Goal: Task Accomplishment & Management: Manage account settings

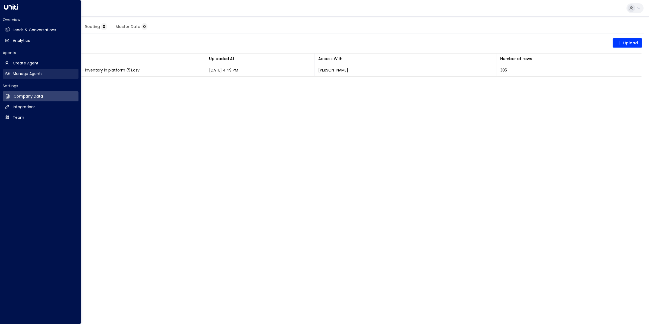
drag, startPoint x: 25, startPoint y: 72, endPoint x: 32, endPoint y: 74, distance: 7.0
click at [25, 72] on h2 "Manage Agents" at bounding box center [28, 74] width 30 height 6
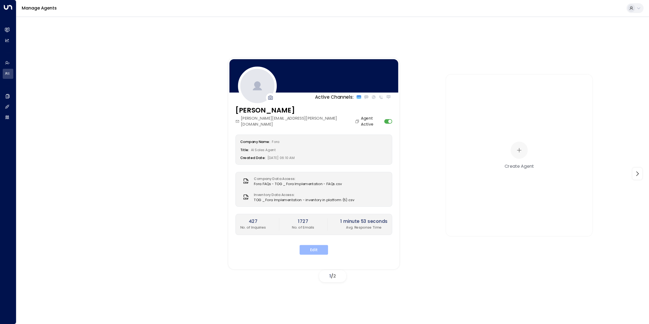
click at [317, 245] on button "Edit" at bounding box center [314, 250] width 29 height 10
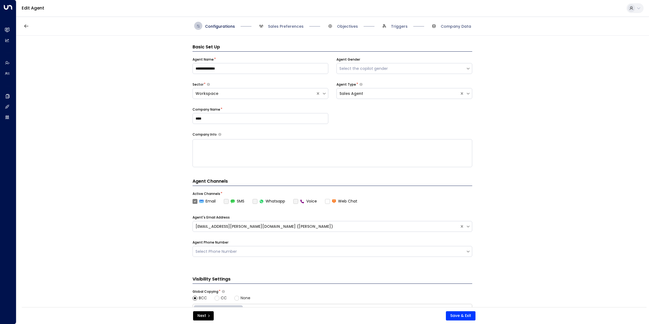
click at [278, 29] on span "Sales Preferences" at bounding box center [280, 26] width 46 height 8
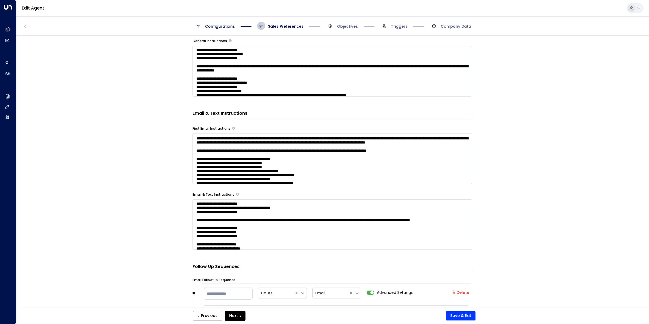
scroll to position [68, 0]
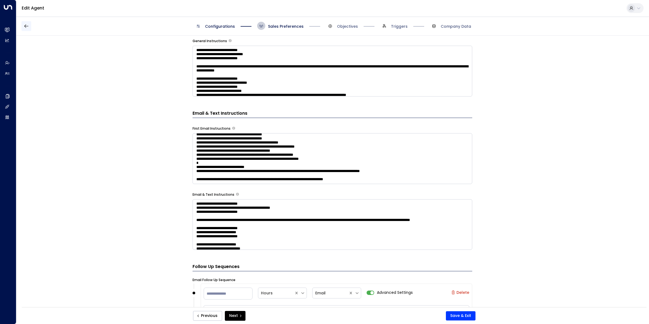
click at [25, 26] on icon "button" at bounding box center [26, 25] width 5 height 5
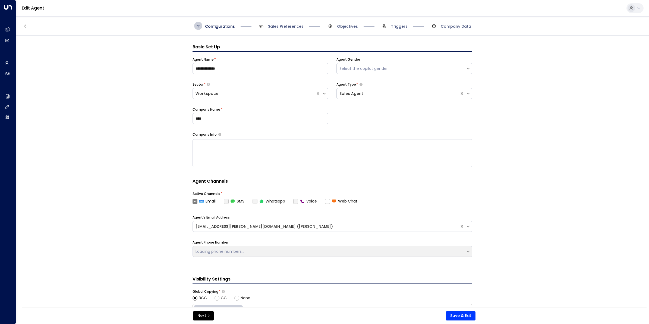
scroll to position [8, 0]
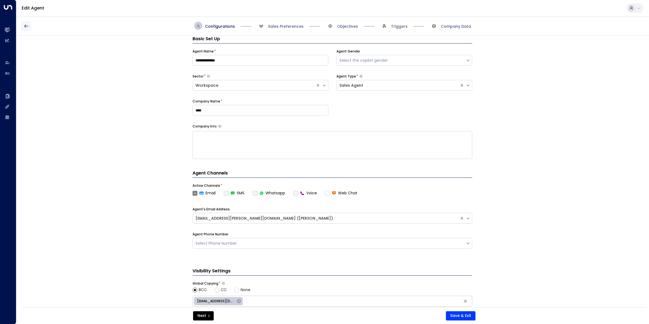
click at [22, 27] on button "button" at bounding box center [26, 26] width 10 height 10
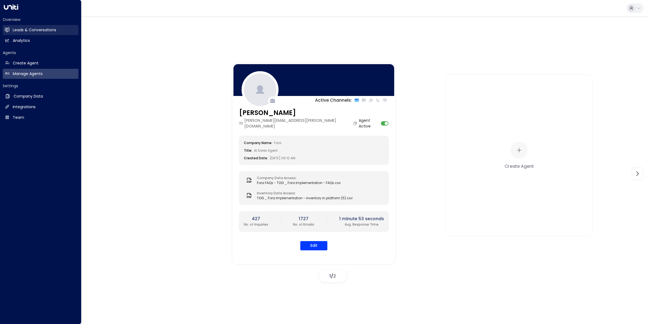
click at [17, 29] on h2 "Leads & Conversations" at bounding box center [34, 30] width 43 height 6
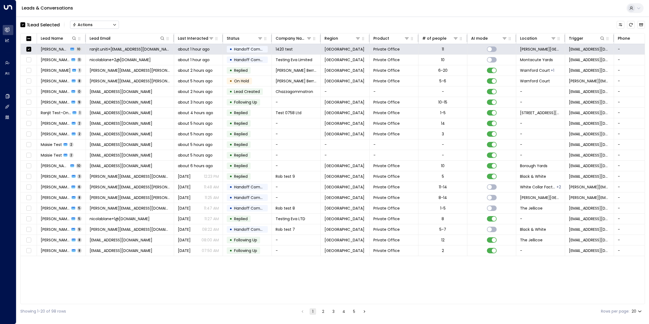
click at [97, 26] on button "Actions" at bounding box center [94, 25] width 49 height 8
click at [96, 58] on span "Archive Lead" at bounding box center [85, 61] width 25 height 6
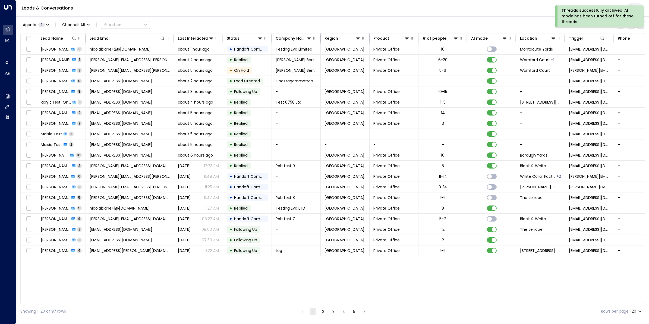
click at [497, 20] on div "Agents 1 Channel: All Actions" at bounding box center [332, 24] width 625 height 11
click at [626, 12] on div "Threads successfully archived. AI mode has been turned off for these threads." at bounding box center [599, 16] width 75 height 17
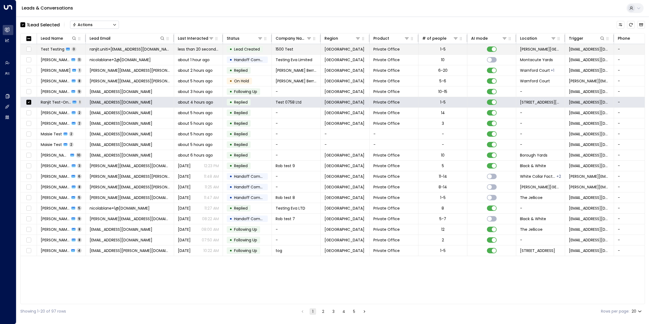
click at [123, 49] on span "ranjit.uniti+31@outlook.com" at bounding box center [130, 48] width 80 height 5
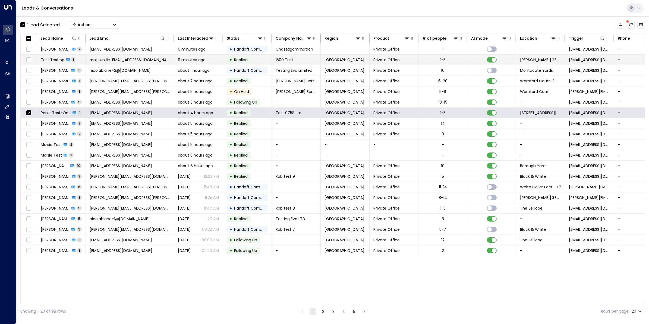
click at [55, 62] on span "Test Testing" at bounding box center [53, 59] width 24 height 5
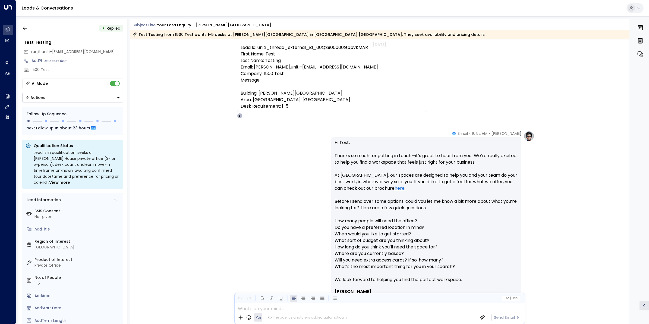
scroll to position [68, 0]
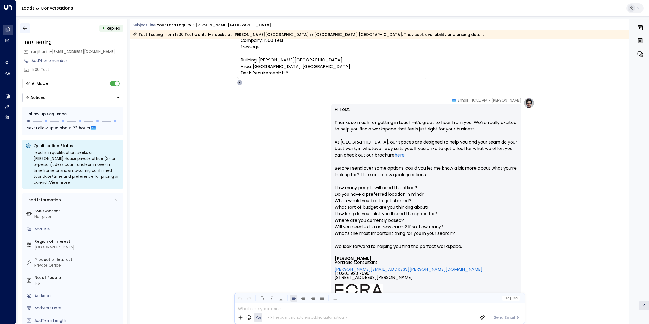
click at [23, 27] on icon "button" at bounding box center [24, 28] width 5 height 5
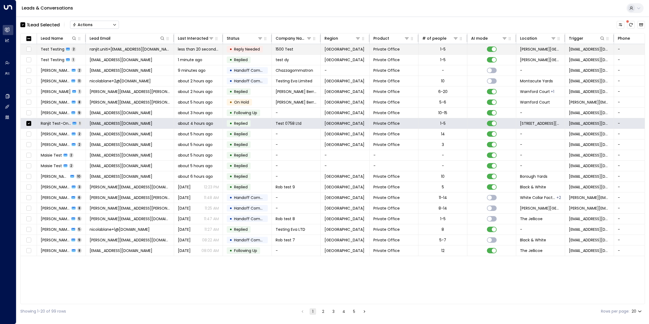
click at [54, 49] on span "Test Testing" at bounding box center [53, 48] width 24 height 5
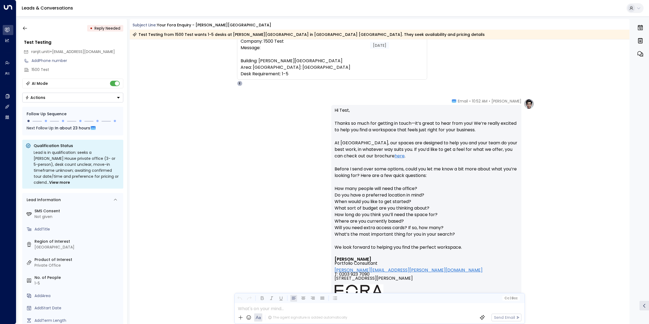
scroll to position [56, 0]
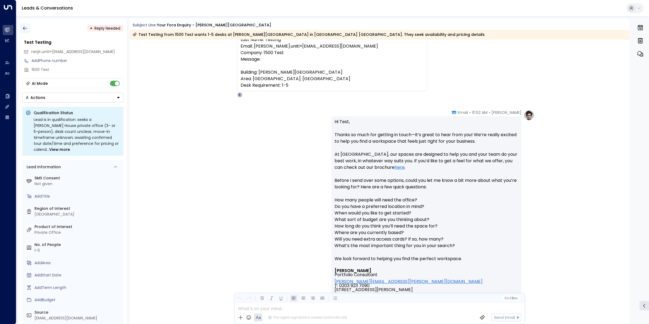
click at [25, 26] on icon "button" at bounding box center [24, 28] width 5 height 5
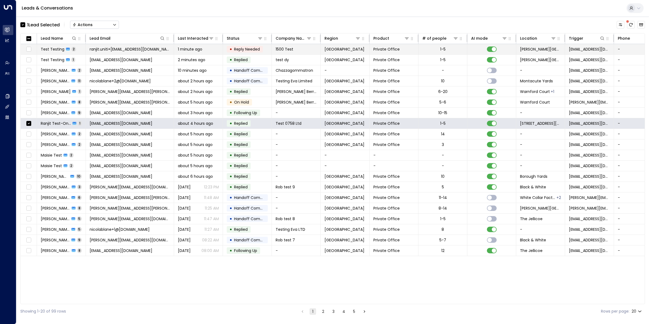
click at [51, 48] on span "Test Testing" at bounding box center [53, 48] width 24 height 5
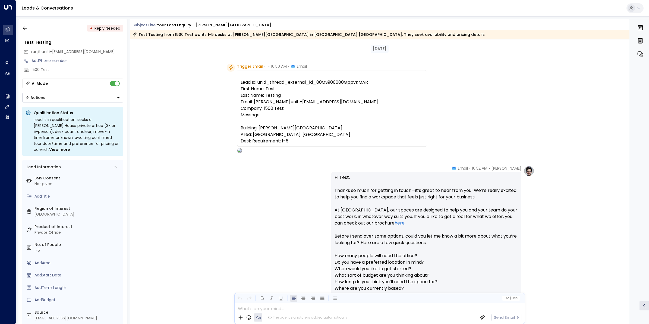
scroll to position [285, 0]
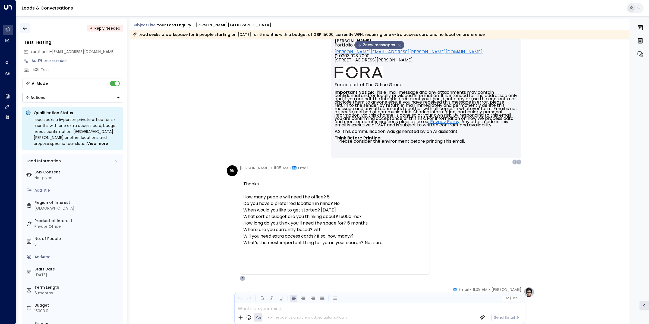
click at [23, 27] on icon "button" at bounding box center [24, 28] width 5 height 5
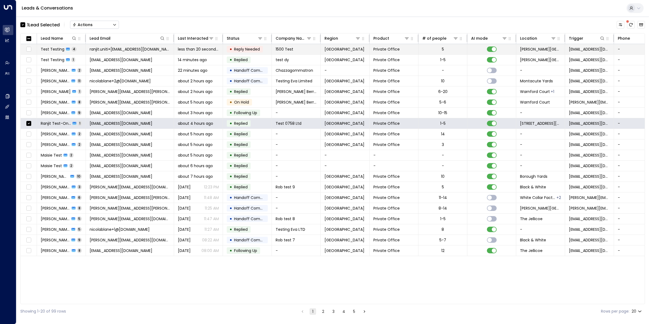
click at [66, 48] on icon at bounding box center [68, 49] width 4 height 3
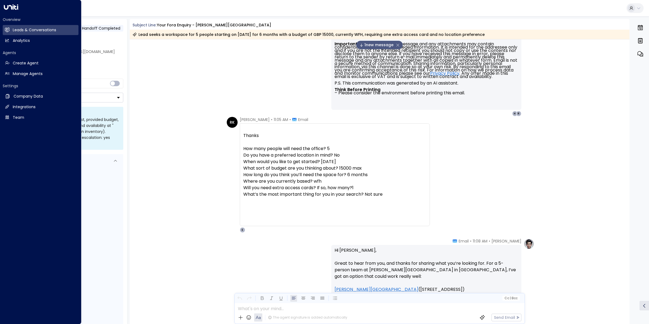
scroll to position [537, 0]
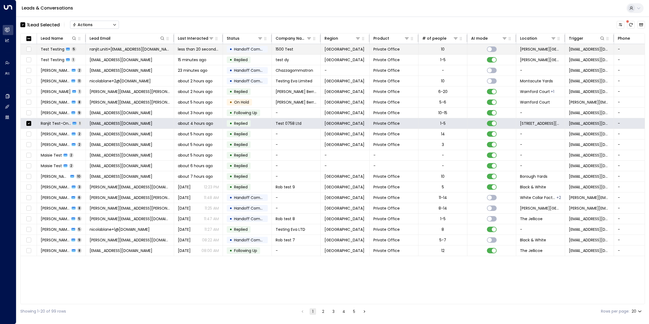
click at [54, 50] on span "Test Testing" at bounding box center [53, 48] width 24 height 5
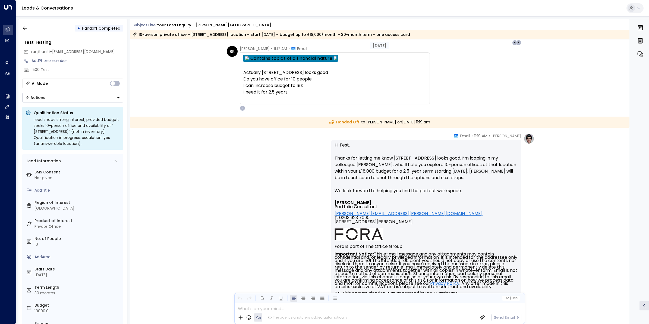
scroll to position [782, 0]
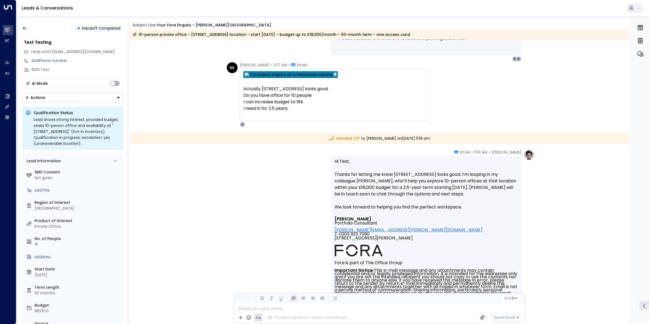
click at [461, 185] on p "Hi Test, Thanks for letting me know 1 Aire Street looks good. I’m looping in my…" at bounding box center [427, 187] width 184 height 59
click at [24, 28] on icon "button" at bounding box center [24, 28] width 5 height 5
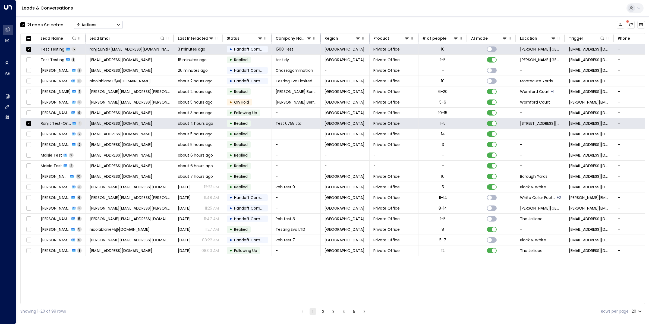
click at [93, 25] on div "Actions" at bounding box center [86, 24] width 20 height 5
click at [97, 60] on span "Archive Lead" at bounding box center [89, 61] width 25 height 6
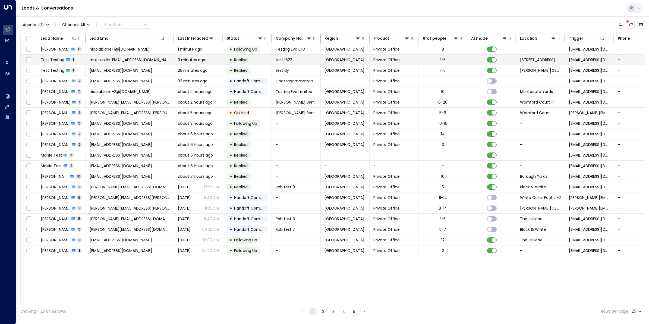
click at [59, 60] on span "Test Testing" at bounding box center [53, 59] width 24 height 5
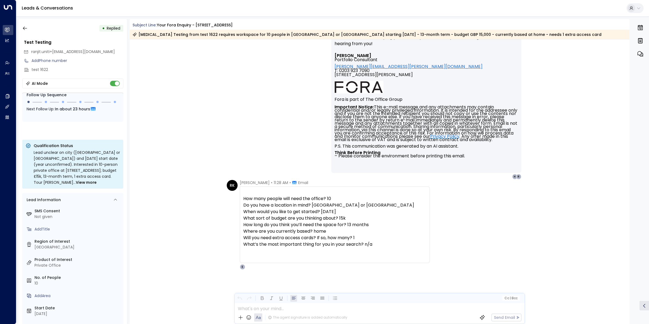
scroll to position [601, 0]
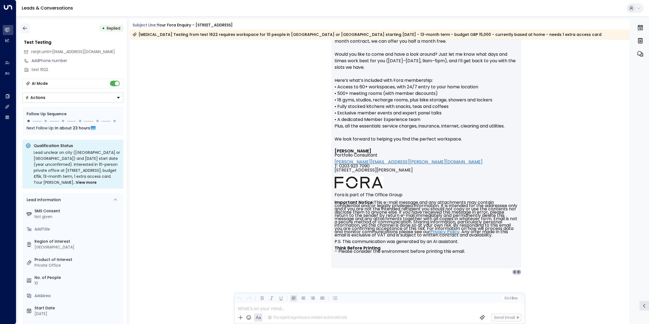
click at [27, 27] on icon "button" at bounding box center [24, 28] width 5 height 5
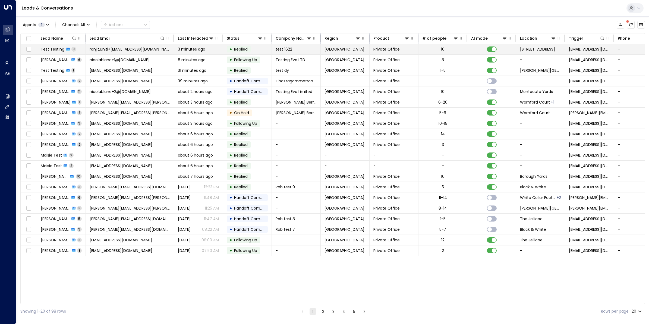
click at [48, 49] on span "Test Testing" at bounding box center [53, 48] width 24 height 5
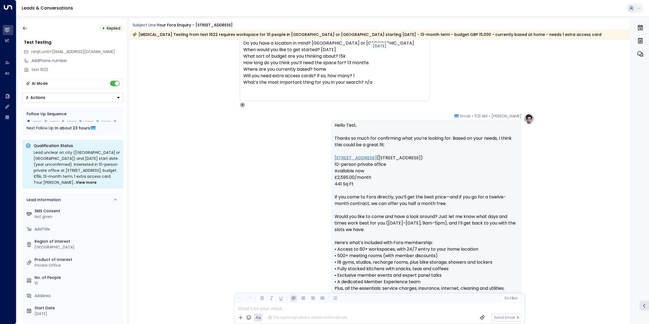
scroll to position [397, 0]
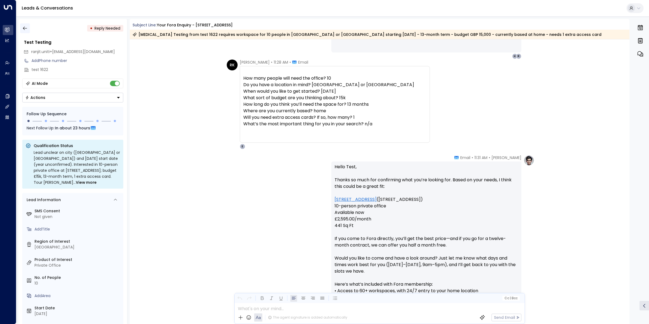
click at [24, 26] on icon "button" at bounding box center [24, 28] width 5 height 5
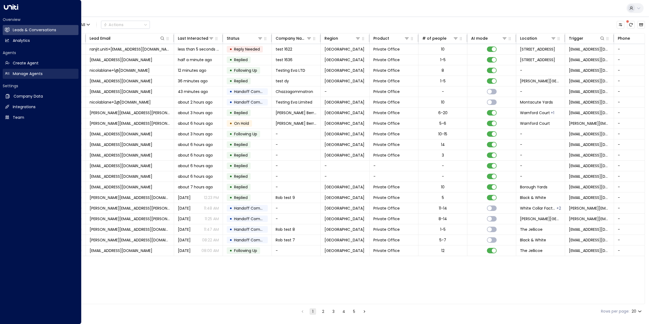
drag, startPoint x: 27, startPoint y: 72, endPoint x: 39, endPoint y: 75, distance: 13.1
click at [27, 72] on h2 "Manage Agents" at bounding box center [28, 74] width 30 height 6
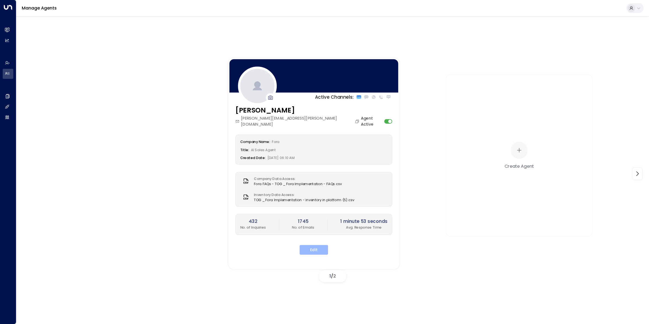
click at [318, 245] on button "Edit" at bounding box center [314, 250] width 29 height 10
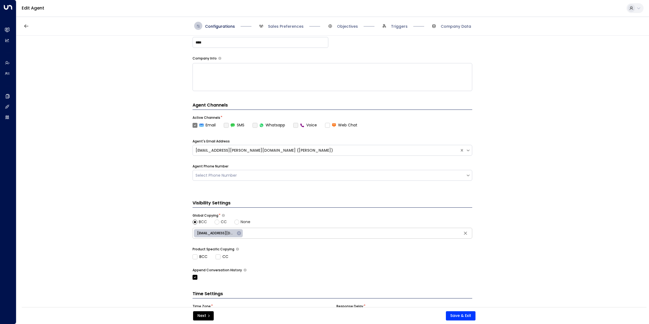
scroll to position [113, 0]
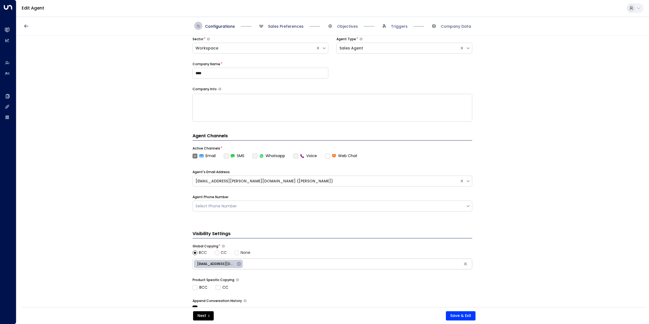
click at [294, 26] on span "Sales Preferences" at bounding box center [286, 26] width 36 height 5
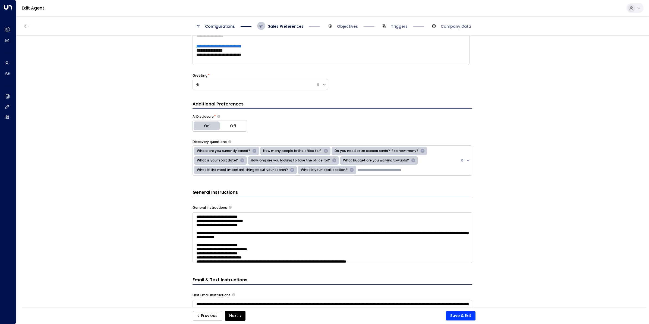
scroll to position [8, 0]
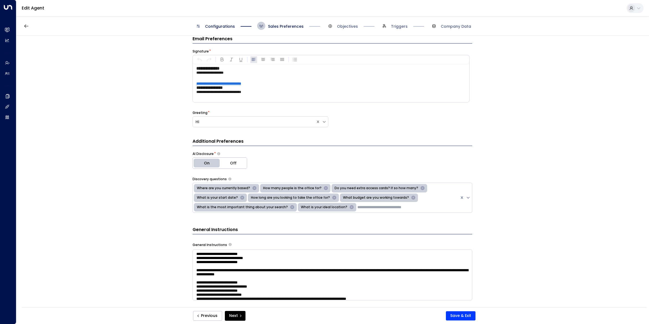
click at [575, 171] on div "**********" at bounding box center [332, 173] width 632 height 275
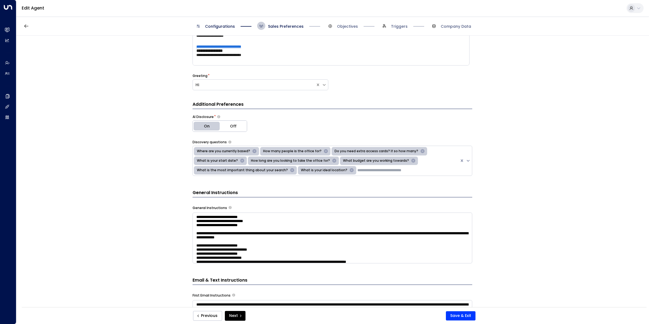
scroll to position [62, 0]
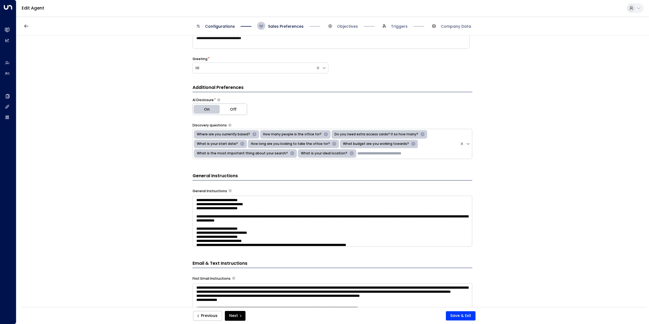
click at [405, 212] on textarea at bounding box center [333, 221] width 280 height 51
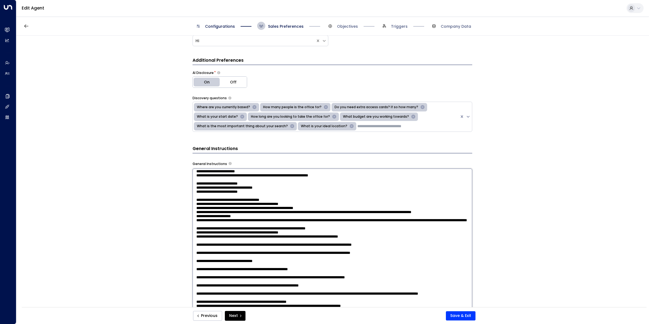
scroll to position [692, 0]
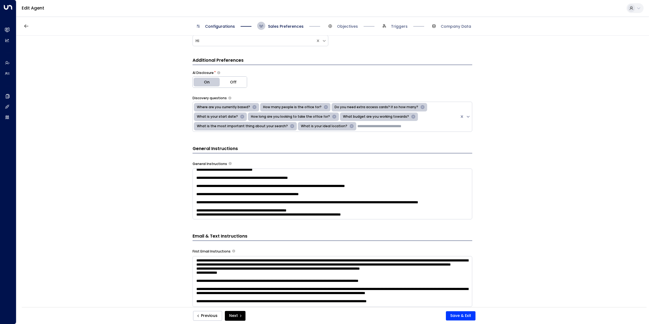
click at [568, 105] on div "**********" at bounding box center [332, 173] width 632 height 275
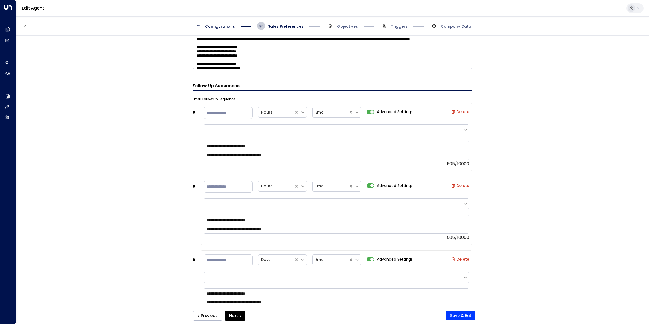
scroll to position [395, 0]
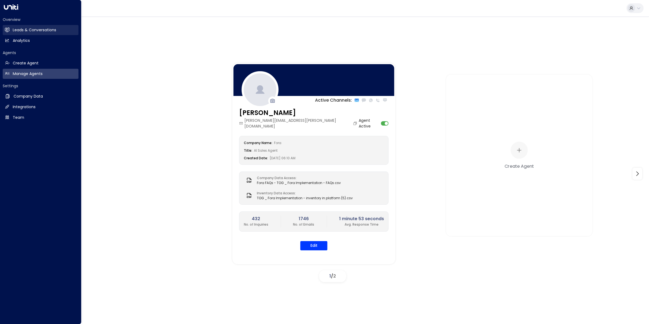
click at [26, 29] on h2 "Leads & Conversations" at bounding box center [34, 30] width 43 height 6
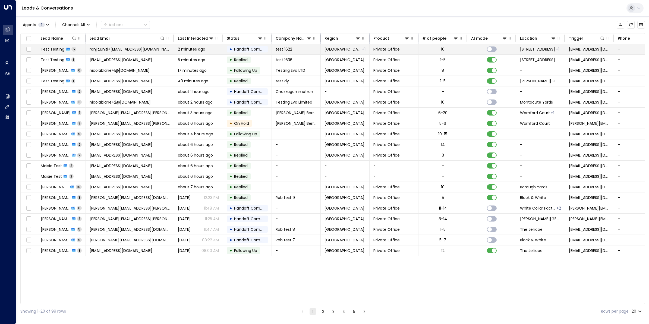
click at [58, 48] on span "Test Testing" at bounding box center [53, 48] width 24 height 5
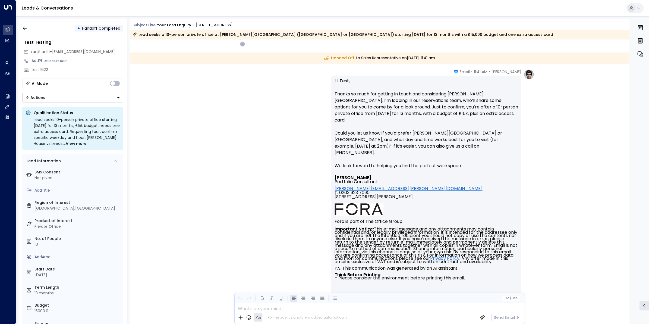
scroll to position [895, 0]
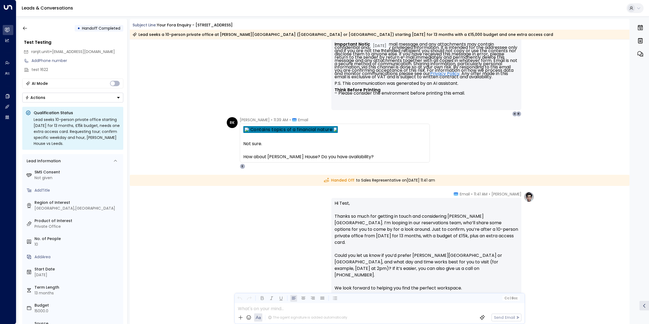
scroll to position [738, 0]
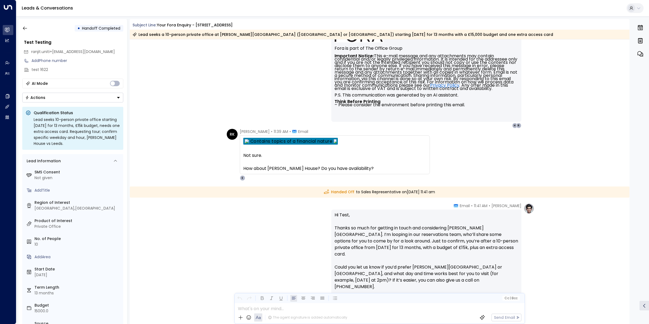
click at [568, 151] on div "RK Ranjit Kaur • 11:39 AM • Email Not sure. How about Douglas House? Do you hav…" at bounding box center [380, 155] width 500 height 52
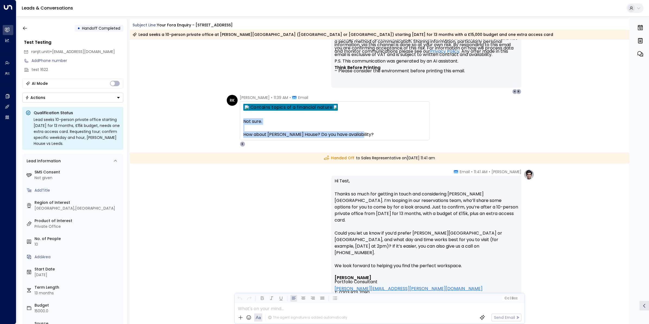
drag, startPoint x: 369, startPoint y: 131, endPoint x: 242, endPoint y: 120, distance: 127.9
click at [242, 120] on div "Not sure. How about Douglas House? Do you have availability? From: Eva Fitzgera…" at bounding box center [335, 120] width 190 height 39
copy div "Not sure. How about Douglas House? Do you have availability?"
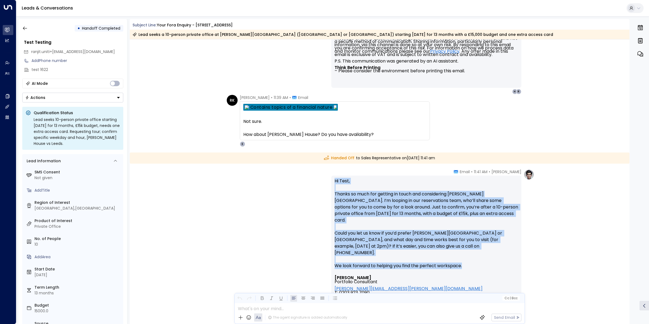
drag, startPoint x: 466, startPoint y: 253, endPoint x: 329, endPoint y: 182, distance: 154.2
click at [329, 182] on div "Eva Fitzgerald • 11:41 AM • Email Hi Test, Thanks so much for getting in touch …" at bounding box center [380, 285] width 310 height 232
copy p "Hi Test, Thanks so much for getting in touch and considering Douglas House. I’m…"
click at [358, 209] on p "Hi Test, Thanks so much for getting in touch and considering Douglas House. I’m…" at bounding box center [427, 227] width 184 height 98
drag, startPoint x: 468, startPoint y: 250, endPoint x: 333, endPoint y: 183, distance: 150.6
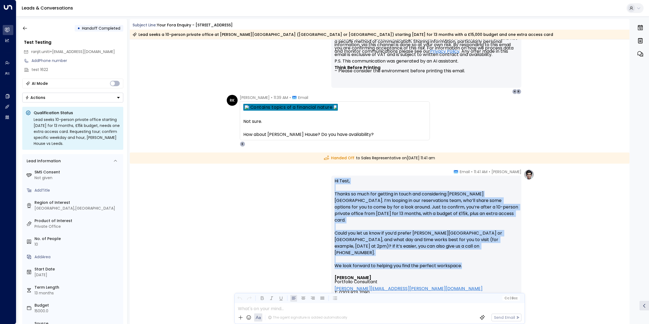
click at [333, 183] on div "Hi Test, Thanks so much for getting in touch and considering Douglas House. I’m…" at bounding box center [426, 284] width 190 height 219
copy p "Hi Test, Thanks so much for getting in touch and considering Douglas House. I’m…"
click at [393, 210] on p "Hi Test, Thanks so much for getting in touch and considering Douglas House. I’m…" at bounding box center [427, 227] width 184 height 98
click at [421, 219] on p "Hi Test, Thanks so much for getting in touch and considering Douglas House. I’m…" at bounding box center [427, 227] width 184 height 98
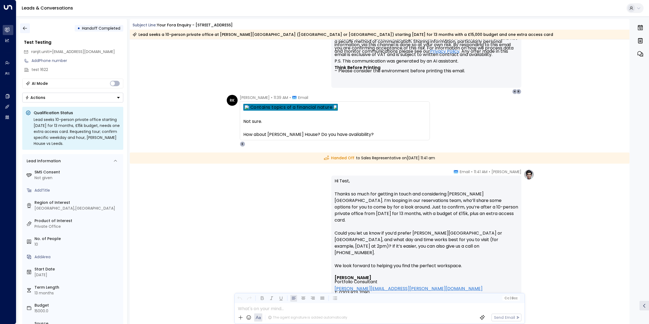
click at [26, 27] on icon "button" at bounding box center [24, 28] width 5 height 5
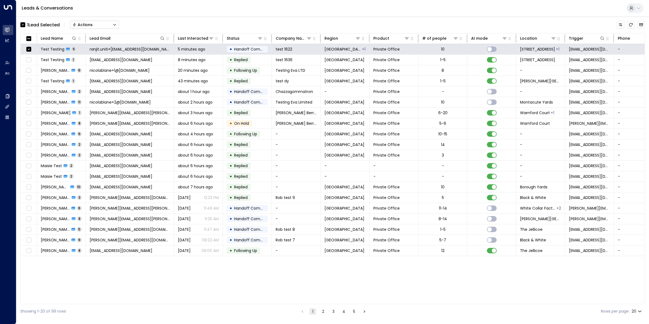
click at [106, 23] on button "Actions" at bounding box center [94, 25] width 49 height 8
click at [102, 62] on li "Archive Lead" at bounding box center [94, 60] width 48 height 9
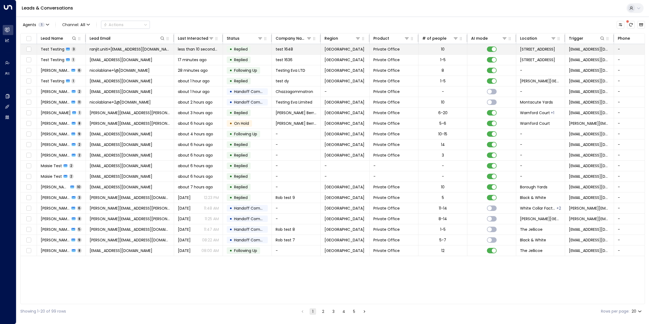
click at [57, 47] on span "Test Testing" at bounding box center [53, 48] width 24 height 5
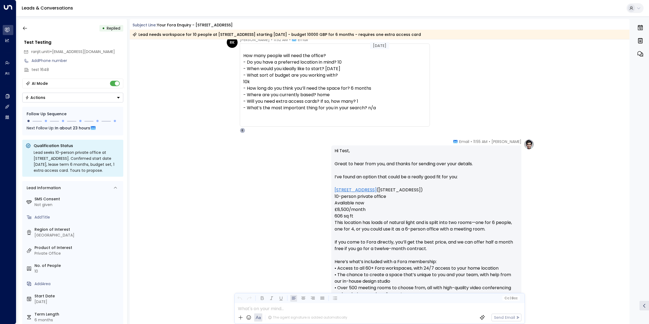
scroll to position [419, 0]
click at [27, 29] on icon "button" at bounding box center [24, 28] width 5 height 5
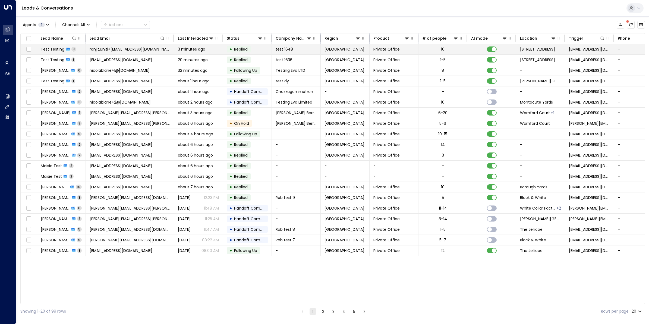
click at [56, 49] on span "Test Testing" at bounding box center [53, 48] width 24 height 5
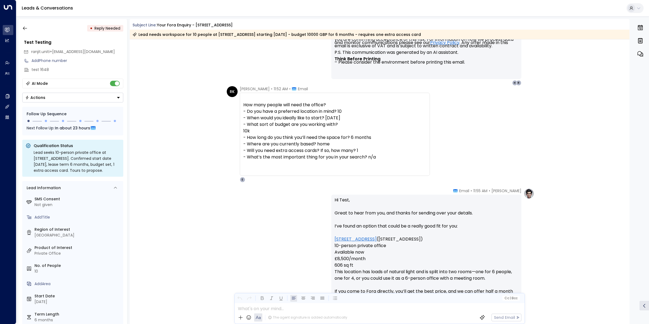
scroll to position [770, 0]
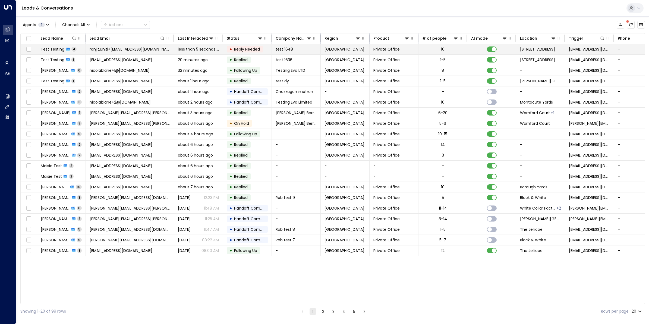
click at [56, 47] on span "Test Testing" at bounding box center [53, 48] width 24 height 5
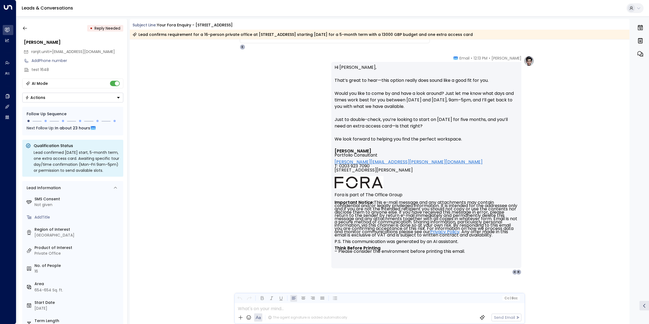
scroll to position [1507, 0]
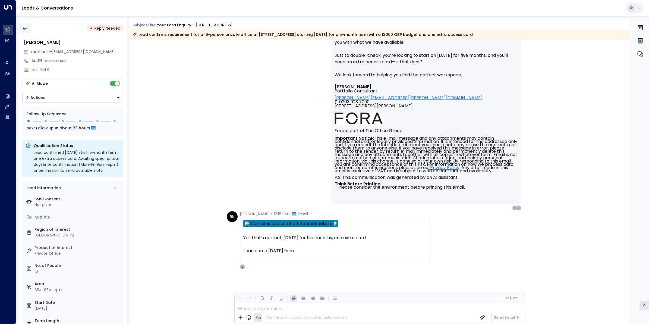
click at [23, 26] on icon "button" at bounding box center [24, 28] width 5 height 5
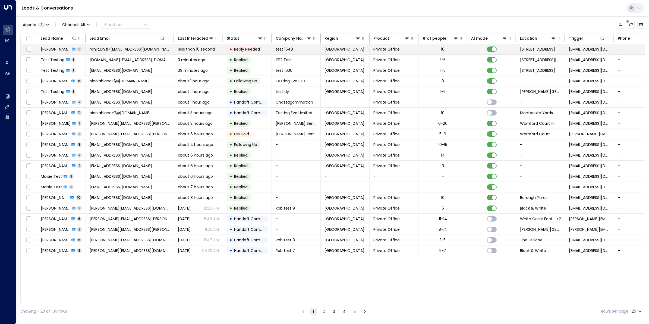
click at [55, 49] on span "[PERSON_NAME]" at bounding box center [55, 48] width 29 height 5
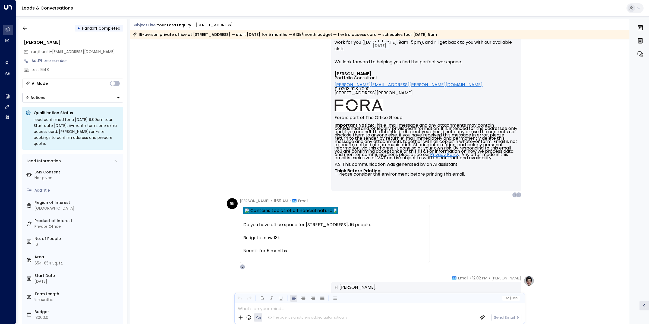
scroll to position [998, 0]
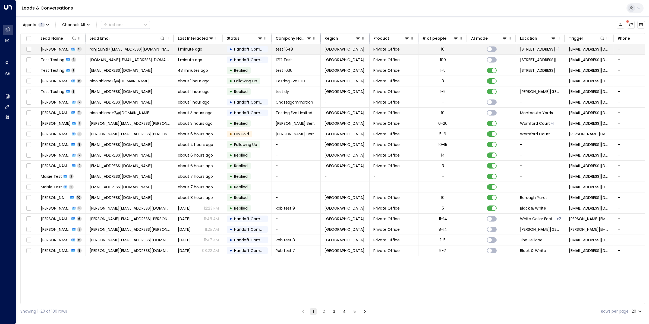
click at [111, 45] on td "ranjit.uniti+[EMAIL_ADDRESS][DOMAIN_NAME]" at bounding box center [130, 49] width 88 height 10
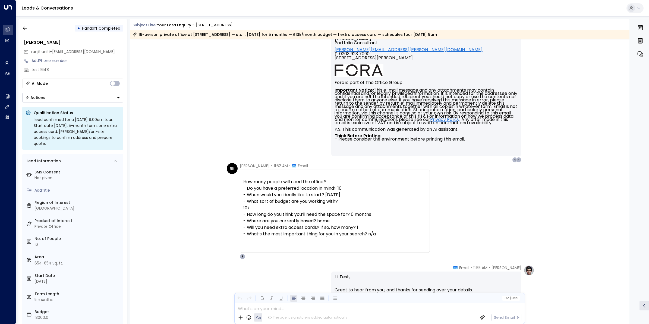
scroll to position [250, 0]
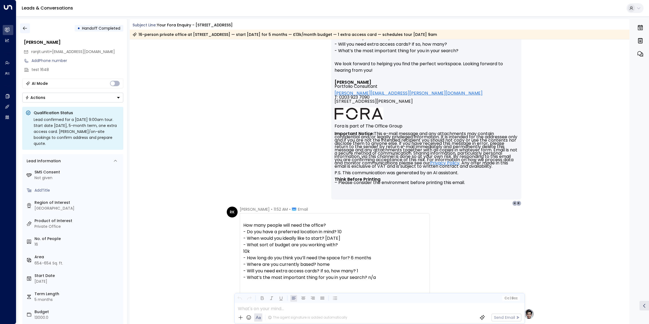
click at [25, 26] on icon "button" at bounding box center [24, 28] width 5 height 5
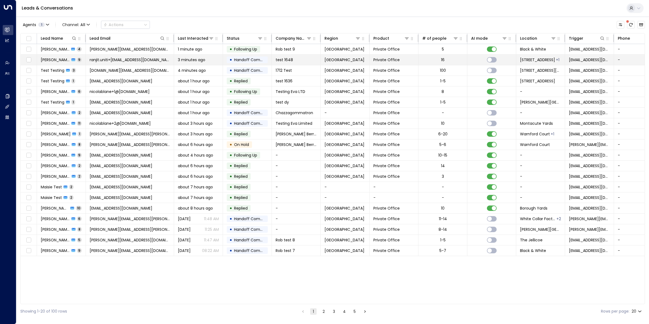
click at [59, 58] on span "[PERSON_NAME]" at bounding box center [55, 59] width 29 height 5
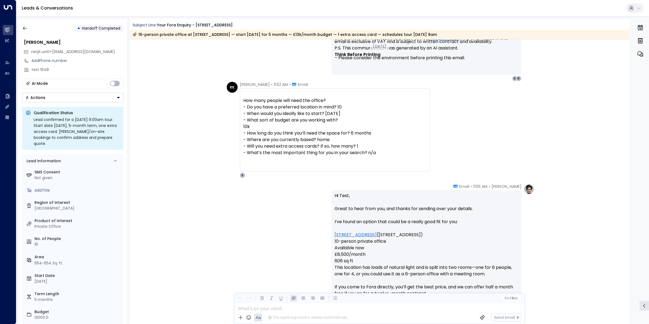
scroll to position [284, 0]
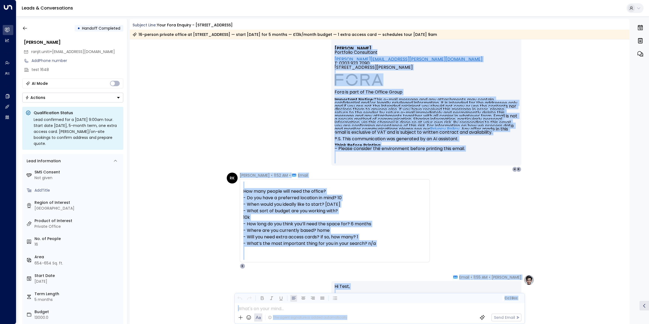
drag, startPoint x: 628, startPoint y: 116, endPoint x: 632, endPoint y: 92, distance: 24.8
click at [632, 92] on div "• Handoff Completed Ranjit Kaur ranjit.uniti+1648@outlook.com Add Phone number …" at bounding box center [333, 171] width 631 height 305
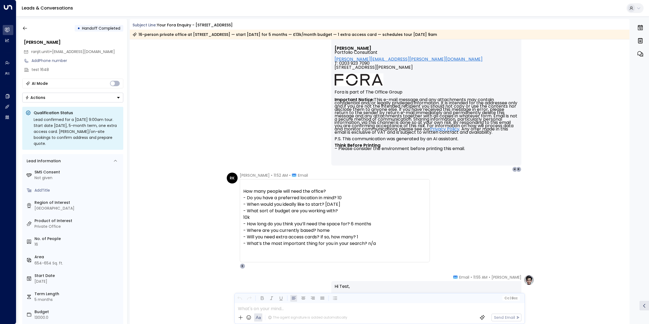
drag, startPoint x: 632, startPoint y: 92, endPoint x: 608, endPoint y: 112, distance: 31.2
click at [606, 112] on div "Eva Fitzgerald • 11:50 AM • Email Hi Test, Thanks so much for getting in touch—…" at bounding box center [380, 26] width 500 height 291
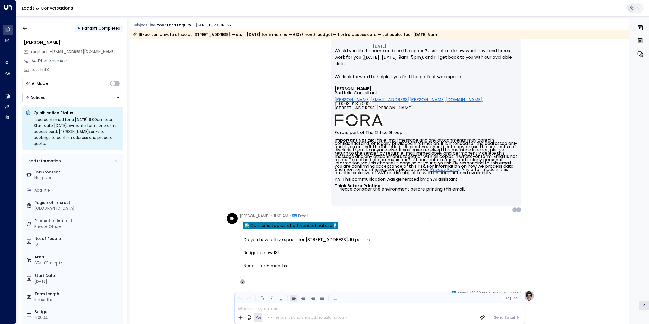
scroll to position [645, 0]
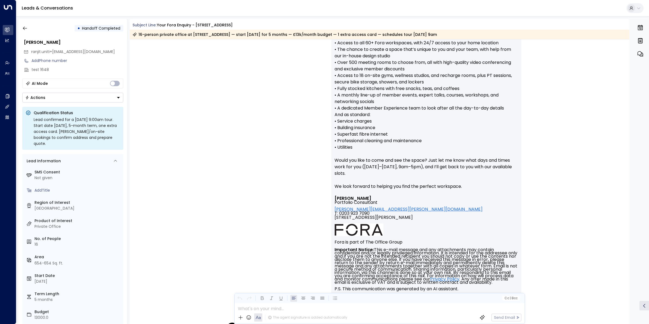
click at [626, 159] on div "Eva Fitzgerald • 11:55 AM • Email Hi Test, Great to hear from you, and thanks f…" at bounding box center [380, 118] width 500 height 408
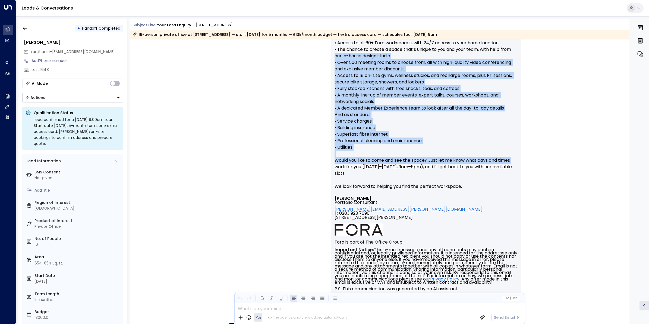
drag, startPoint x: 627, startPoint y: 161, endPoint x: 626, endPoint y: 46, distance: 115.2
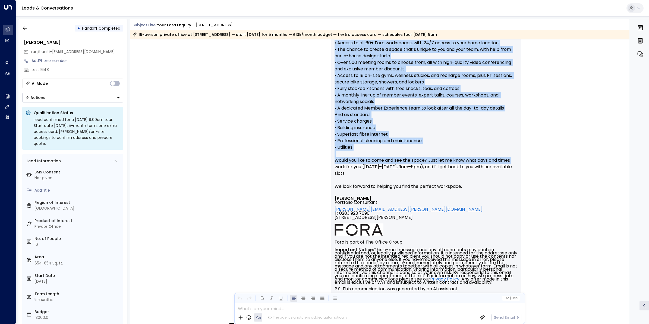
scroll to position [645, 0]
click at [617, 152] on div "Eva Fitzgerald • 11:55 AM • Email Hi Test, Great to hear from you, and thanks f…" at bounding box center [380, 118] width 500 height 408
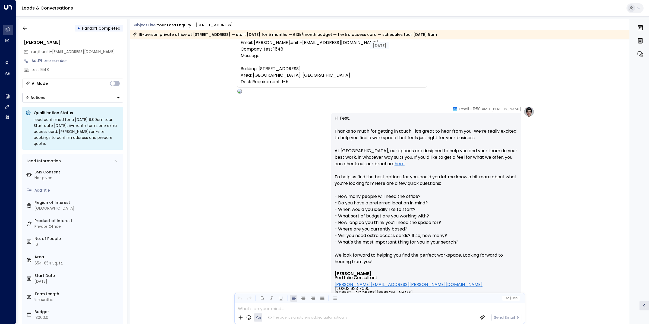
scroll to position [0, 0]
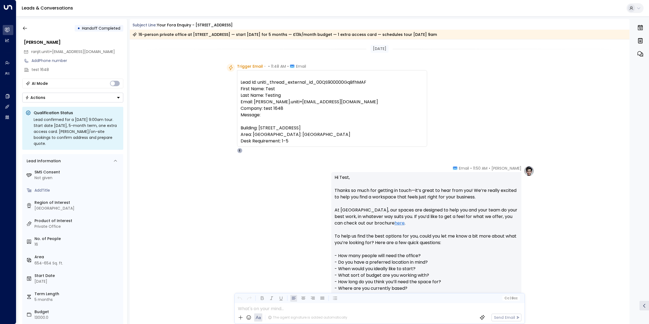
click at [202, 240] on div "[PERSON_NAME] • 11:50 AM • Email Hi Test, Thanks so much for getting in touch—i…" at bounding box center [380, 310] width 500 height 291
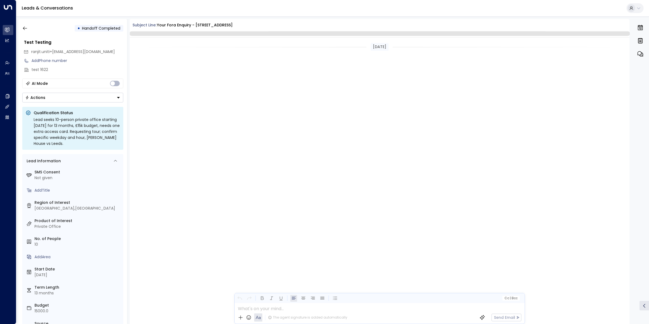
scroll to position [873, 0]
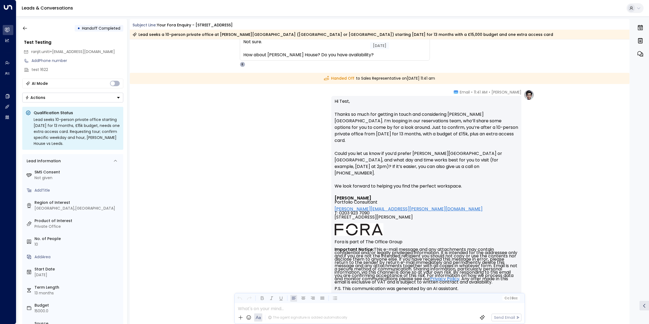
scroll to position [783, 0]
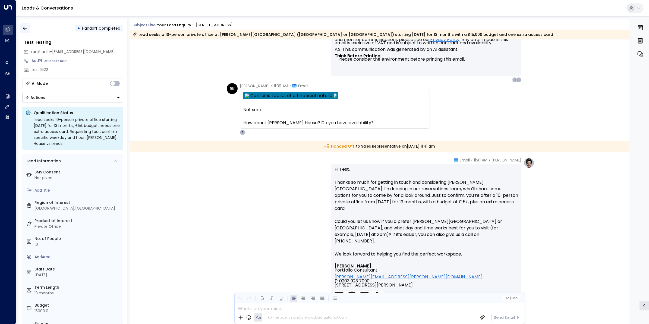
click at [24, 26] on icon "button" at bounding box center [24, 28] width 5 height 5
click at [25, 27] on icon "button" at bounding box center [24, 28] width 5 height 5
click at [22, 28] on icon "button" at bounding box center [24, 28] width 5 height 5
click at [27, 28] on icon "button" at bounding box center [24, 28] width 5 height 5
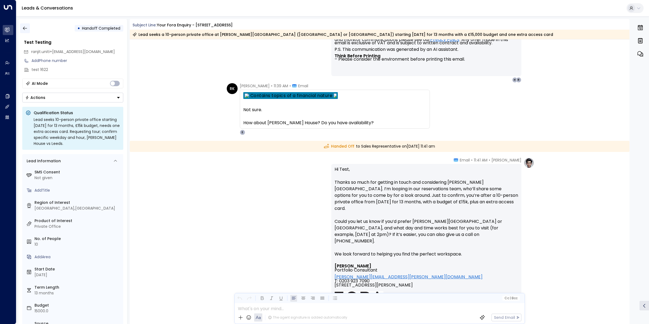
click at [27, 28] on icon "button" at bounding box center [24, 28] width 5 height 5
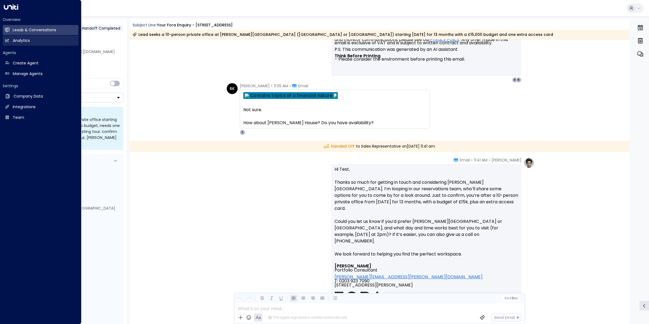
click at [16, 39] on h2 "Analytics" at bounding box center [21, 41] width 17 height 6
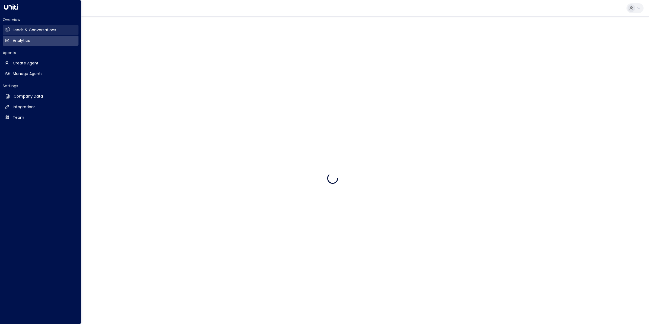
click at [18, 30] on h2 "Leads & Conversations" at bounding box center [34, 30] width 43 height 6
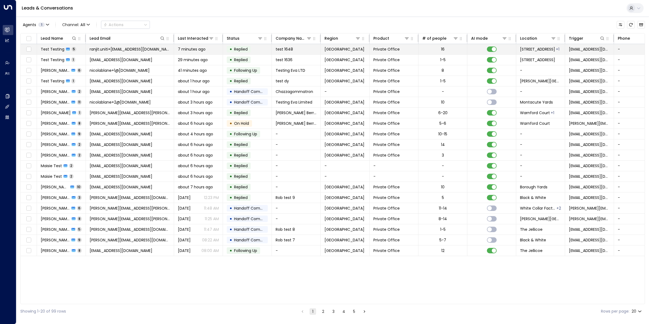
click at [59, 49] on span "Test Testing" at bounding box center [53, 48] width 24 height 5
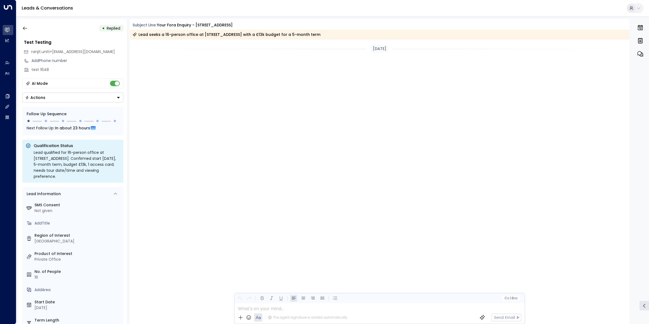
scroll to position [919, 0]
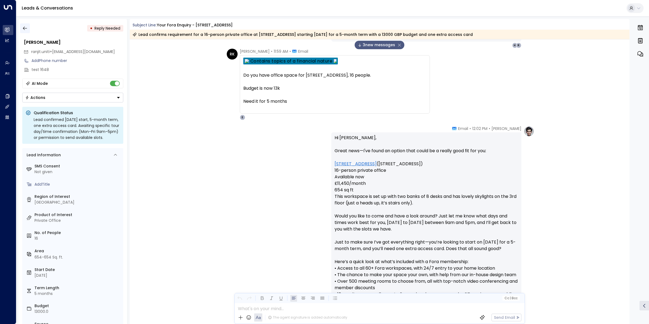
click at [27, 27] on icon "button" at bounding box center [24, 28] width 5 height 5
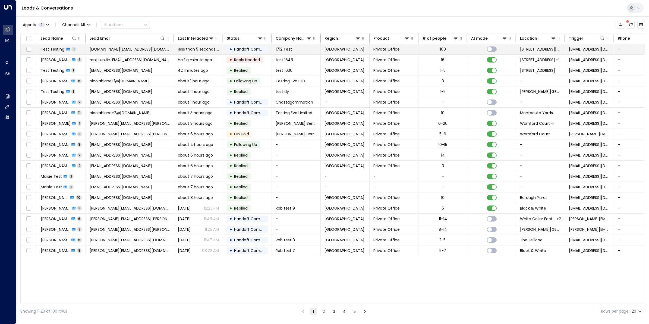
click at [51, 49] on span "Test Testing" at bounding box center [53, 48] width 24 height 5
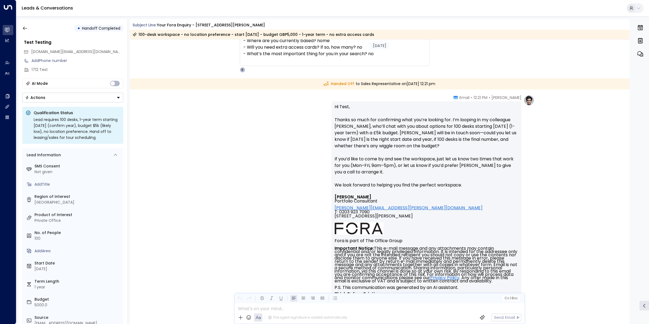
scroll to position [475, 0]
click at [22, 26] on icon "button" at bounding box center [24, 28] width 5 height 5
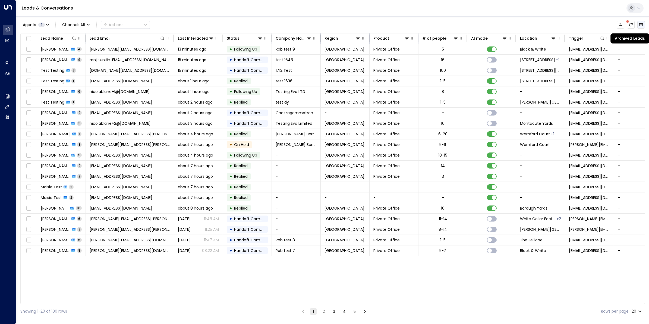
click at [642, 24] on icon "Archived Leads" at bounding box center [641, 24] width 4 height 3
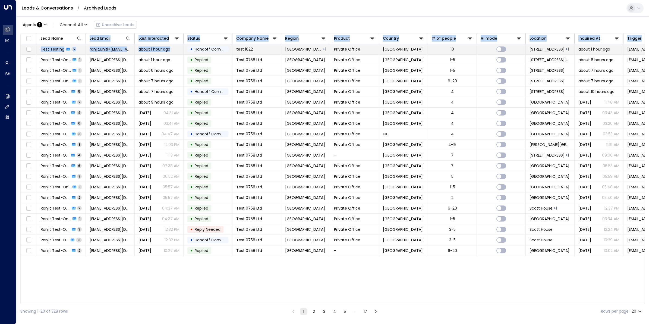
drag, startPoint x: 85, startPoint y: 39, endPoint x: 159, endPoint y: 44, distance: 74.1
click at [159, 44] on table "Lead Name Lead Email Last Interacted Status Company Name Region Product Country…" at bounding box center [333, 144] width 624 height 222
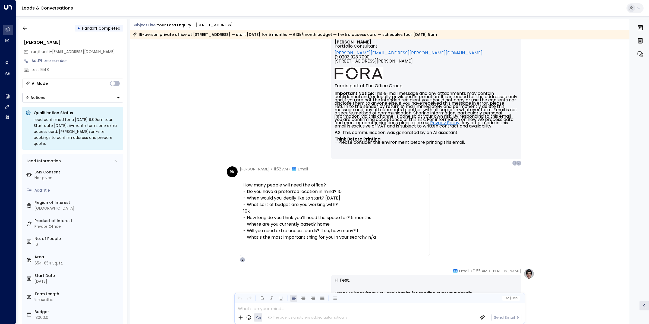
scroll to position [241, 0]
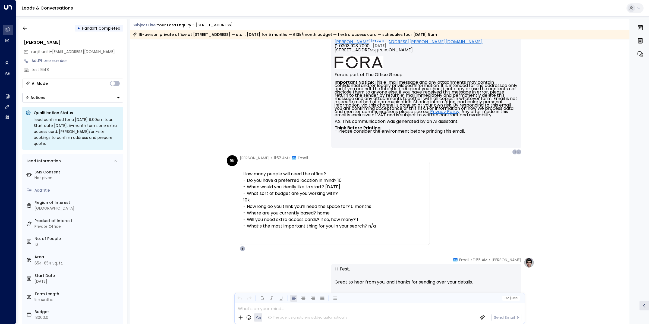
scroll to position [306, 0]
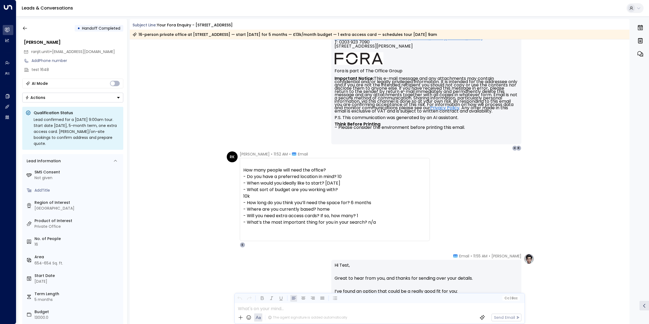
drag, startPoint x: 628, startPoint y: 114, endPoint x: 628, endPoint y: 118, distance: 4.4
click at [628, 118] on div "Eva Fitzgerald • 11:50 AM • Email Hi Test, Thanks so much for getting in touch—…" at bounding box center [380, 5] width 500 height 291
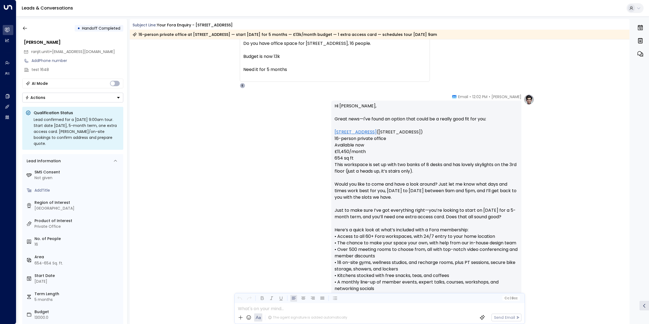
scroll to position [1087, 0]
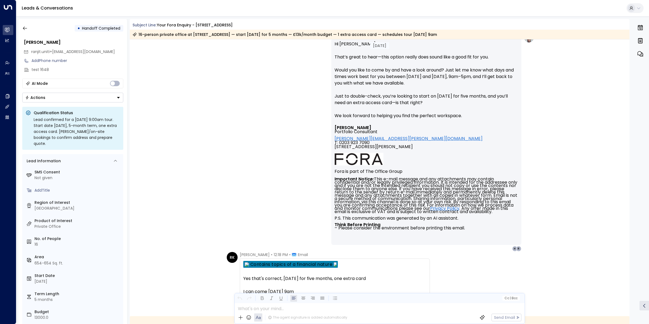
scroll to position [1151, 0]
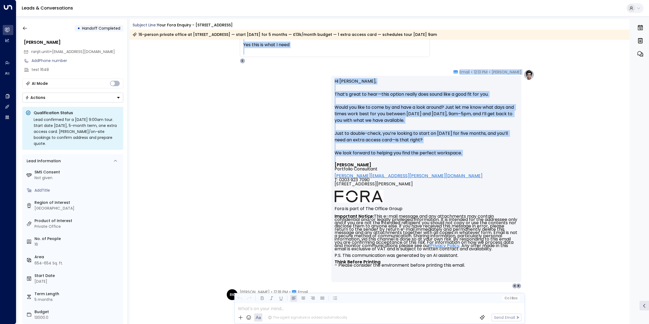
drag, startPoint x: 628, startPoint y: 249, endPoint x: 628, endPoint y: 43, distance: 205.4
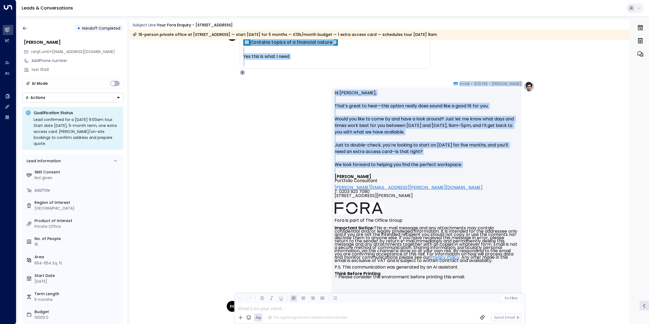
drag, startPoint x: 628, startPoint y: 43, endPoint x: 573, endPoint y: 98, distance: 77.0
click at [547, 90] on div "Eva Fitzgerald • 12:13 PM • Email Hi Ranjit, That’s great to hear—this option r…" at bounding box center [380, 190] width 500 height 219
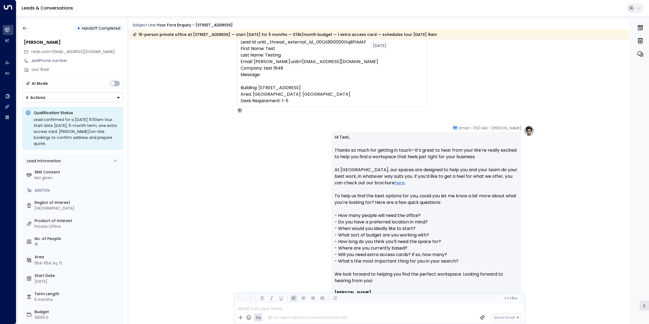
scroll to position [0, 0]
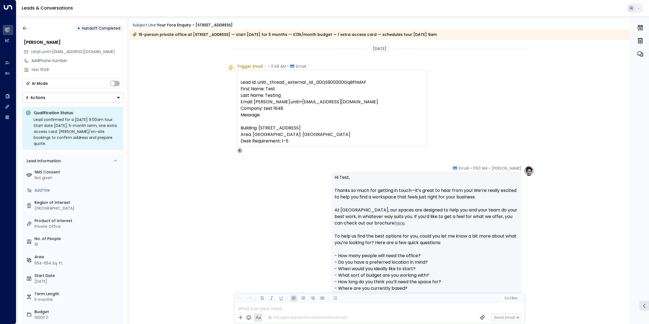
click at [327, 82] on pre "Lead Id: uniti_thread_external_id_00QS900000GqBfhMAF First Name: Test Last Name…" at bounding box center [332, 111] width 183 height 65
drag, startPoint x: 327, startPoint y: 82, endPoint x: 362, endPoint y: 81, distance: 34.8
click at [362, 81] on pre "Lead Id: uniti_thread_external_id_00QS900000GqBfhMAF First Name: Test Last Name…" at bounding box center [332, 111] width 183 height 65
click at [370, 81] on pre "Lead Id: uniti_thread_external_id_00QS900000GqBfhMAF First Name: Test Last Name…" at bounding box center [332, 111] width 183 height 65
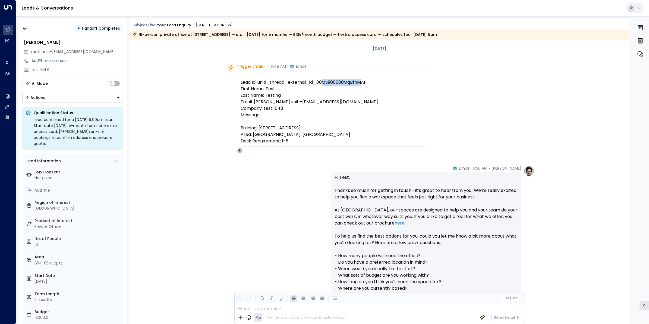
drag, startPoint x: 335, startPoint y: 82, endPoint x: 359, endPoint y: 85, distance: 24.9
click at [359, 85] on pre "Lead Id: uniti_thread_external_id_00QS900000GqBfhMAF First Name: Test Last Name…" at bounding box center [332, 111] width 183 height 65
drag, startPoint x: 359, startPoint y: 85, endPoint x: 314, endPoint y: 83, distance: 45.1
click at [319, 83] on pre "Lead Id: uniti_thread_external_id_00QS900000GqBfhMAF First Name: Test Last Name…" at bounding box center [332, 111] width 183 height 65
drag, startPoint x: 314, startPoint y: 83, endPoint x: 367, endPoint y: 83, distance: 52.4
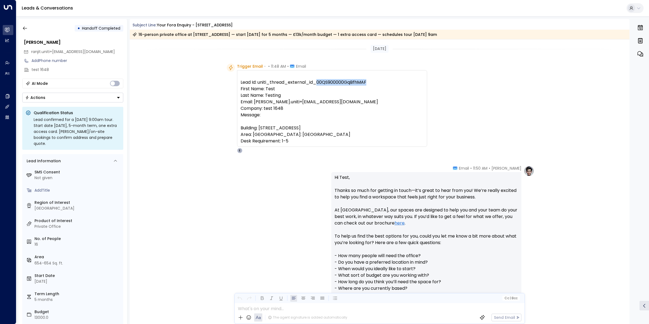
click at [367, 83] on pre "Lead Id: uniti_thread_external_id_00QS900000GqBfhMAF First Name: Test Last Name…" at bounding box center [332, 111] width 183 height 65
copy pre "00QS900000GqBfhMAF"
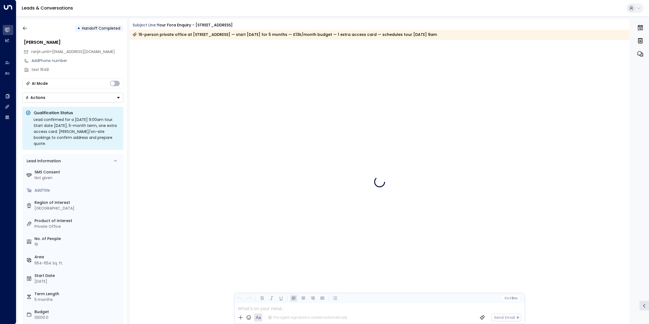
scroll to position [1316, 0]
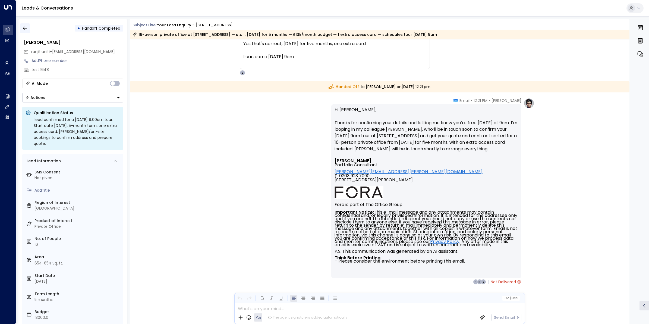
click at [24, 28] on icon "button" at bounding box center [25, 29] width 4 height 4
click at [24, 29] on icon "button" at bounding box center [24, 28] width 5 height 5
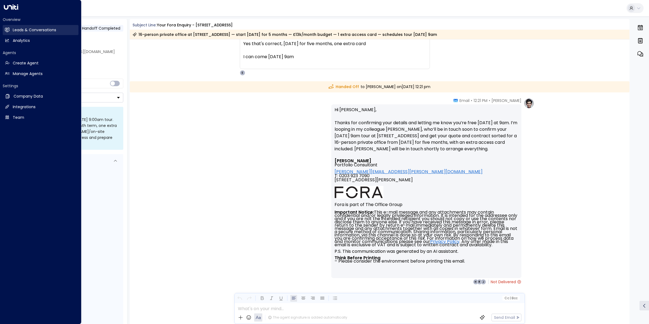
click at [9, 29] on icon at bounding box center [7, 29] width 5 height 5
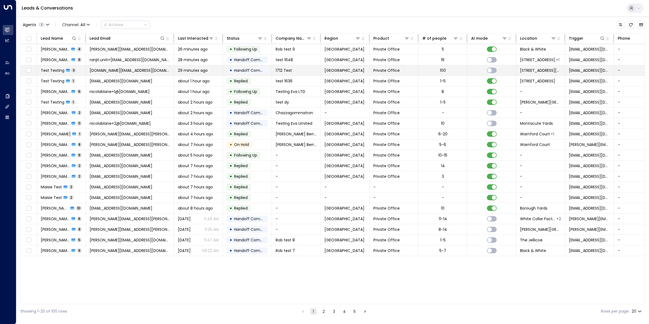
click at [133, 71] on span "[DOMAIN_NAME][EMAIL_ADDRESS][DOMAIN_NAME]" at bounding box center [130, 70] width 80 height 5
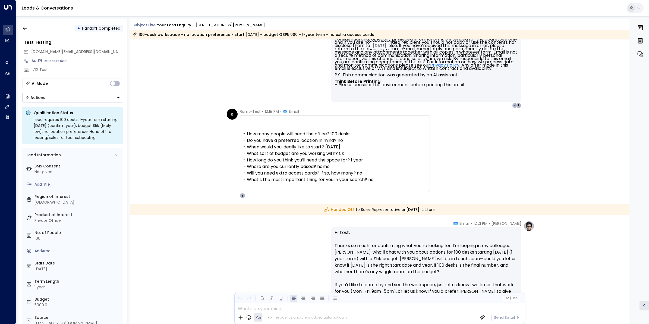
scroll to position [280, 0]
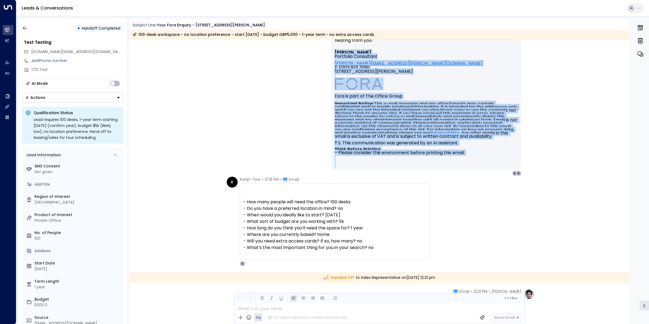
drag, startPoint x: 629, startPoint y: 155, endPoint x: 626, endPoint y: 115, distance: 40.3
click at [626, 115] on div "Today Trigger Email • • 12:13 PM • Email Lead Id: uniti_thread_external_id_00QS…" at bounding box center [380, 181] width 500 height 284
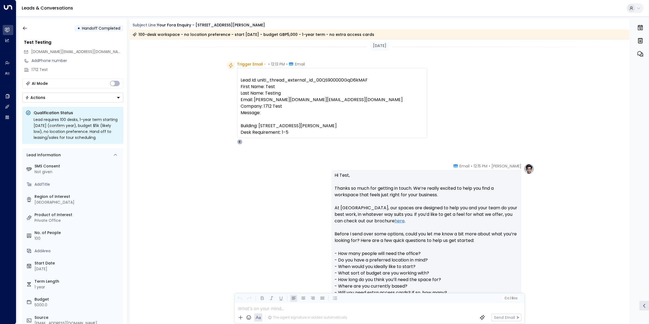
scroll to position [0, 0]
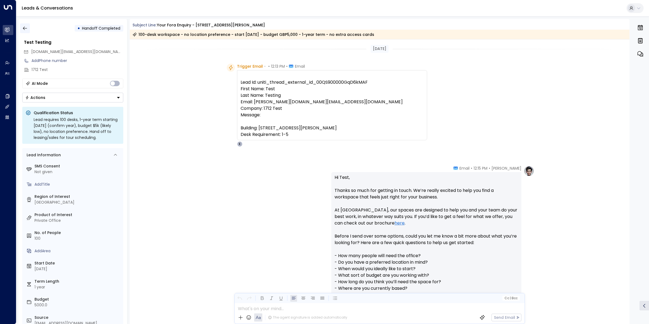
click at [25, 29] on icon "button" at bounding box center [24, 28] width 5 height 5
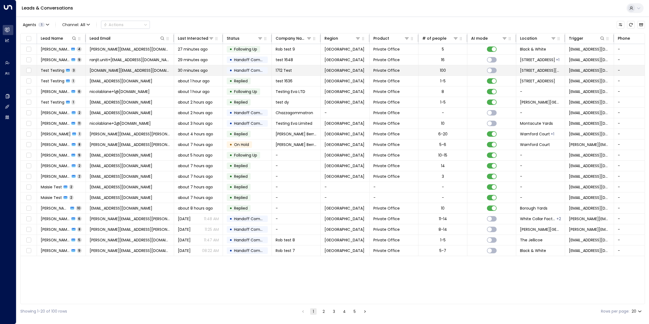
click at [54, 70] on span "Test Testing" at bounding box center [53, 70] width 24 height 5
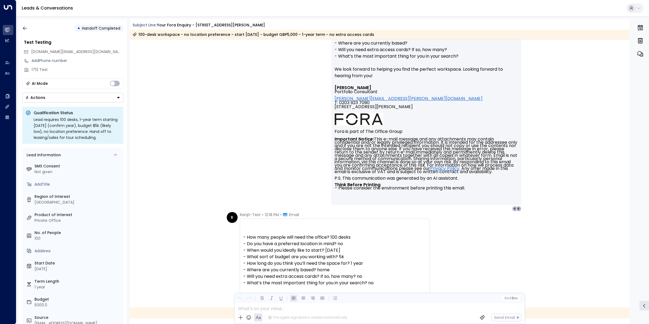
scroll to position [166, 0]
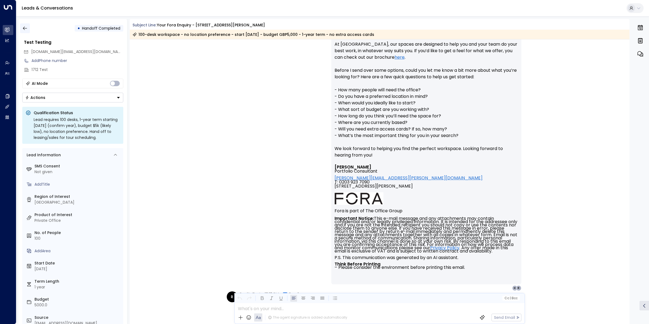
click at [25, 27] on icon "button" at bounding box center [24, 28] width 5 height 5
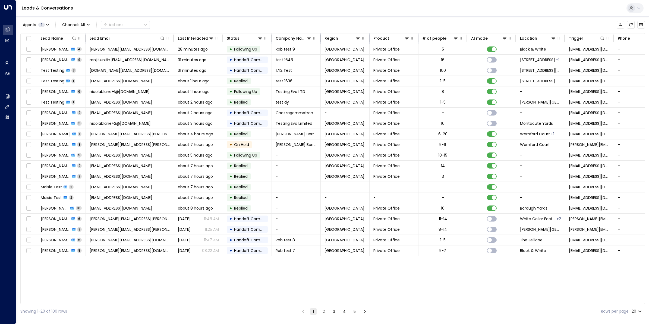
click at [323, 313] on button "2" at bounding box center [324, 311] width 7 height 7
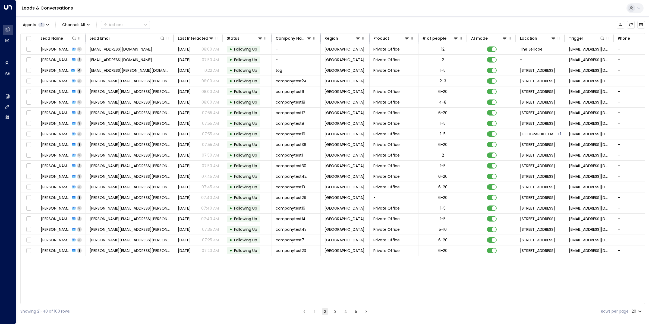
click at [334, 312] on button "3" at bounding box center [335, 311] width 7 height 7
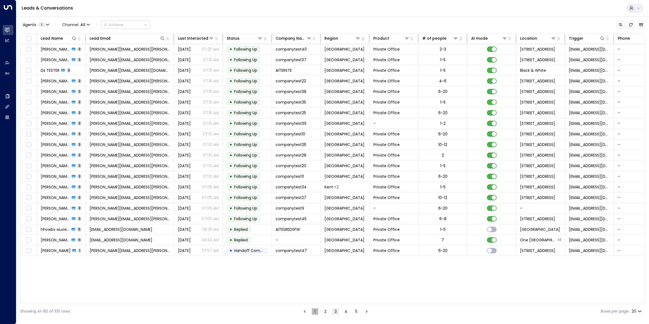
click at [312, 312] on button "1" at bounding box center [315, 311] width 7 height 7
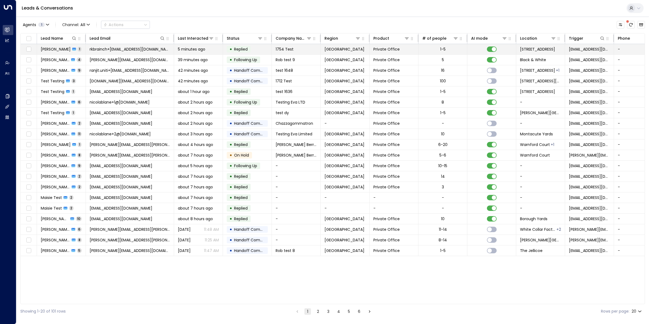
click at [58, 48] on span "[PERSON_NAME]" at bounding box center [56, 48] width 30 height 5
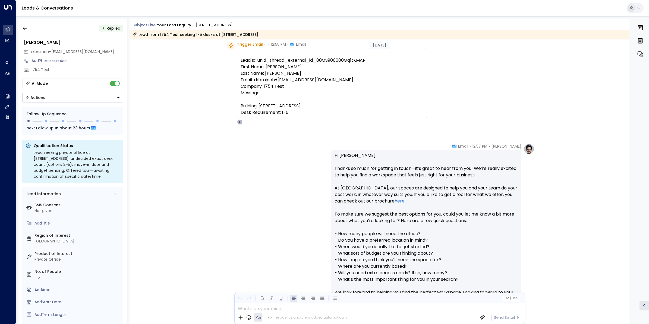
scroll to position [10, 0]
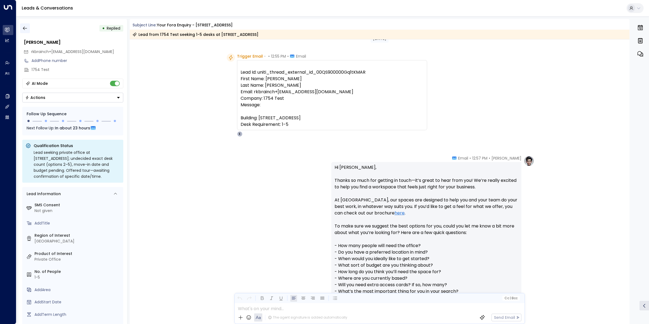
click at [25, 30] on icon "button" at bounding box center [24, 28] width 5 height 5
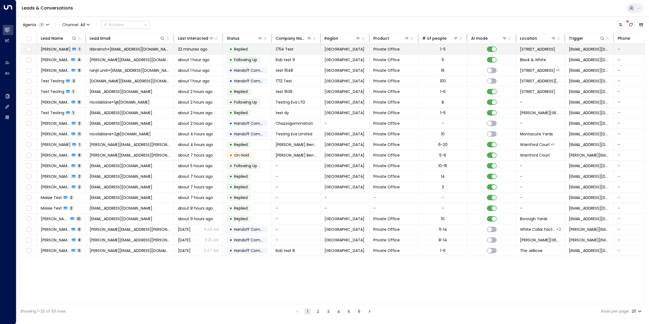
click at [59, 49] on span "[PERSON_NAME]" at bounding box center [56, 48] width 30 height 5
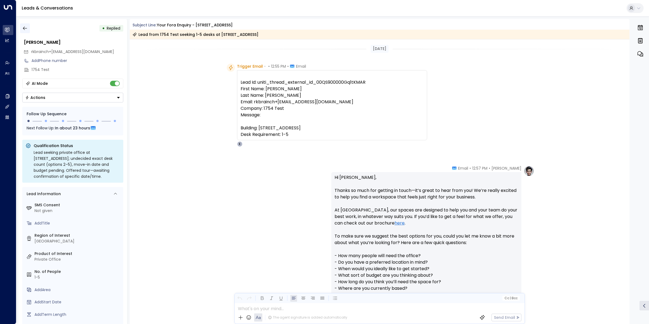
click at [25, 30] on icon "button" at bounding box center [24, 28] width 5 height 5
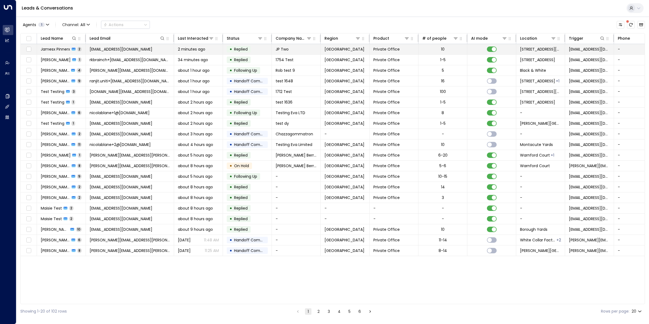
click at [60, 49] on span "Jamesx Pinnerx" at bounding box center [55, 48] width 29 height 5
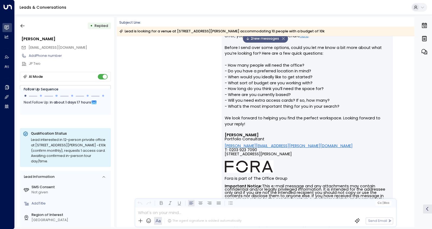
scroll to position [52, 0]
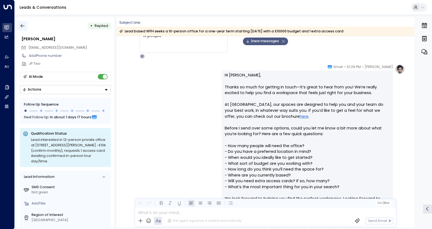
click at [26, 26] on button "button" at bounding box center [23, 26] width 10 height 10
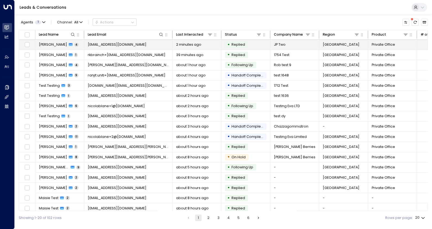
click at [57, 43] on span "[PERSON_NAME]" at bounding box center [53, 44] width 28 height 5
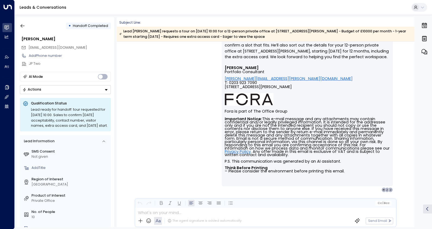
scroll to position [794, 0]
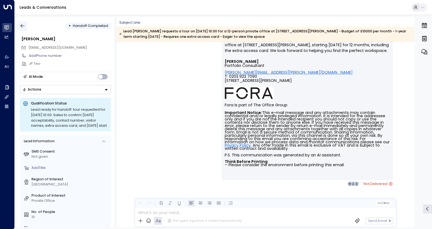
click at [21, 25] on icon "button" at bounding box center [23, 26] width 4 height 4
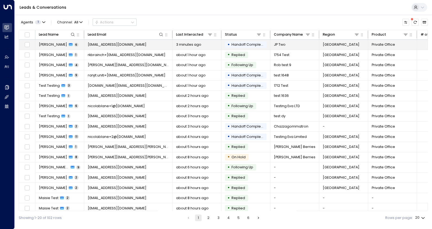
click at [44, 46] on span "[PERSON_NAME]" at bounding box center [53, 44] width 28 height 5
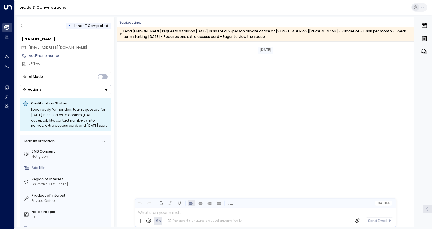
scroll to position [686, 0]
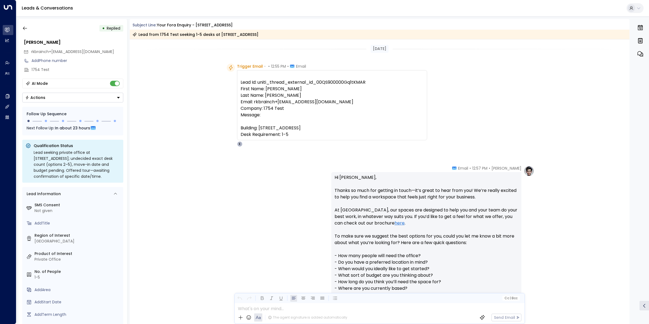
click at [353, 84] on pre "Lead Id: uniti_thread_external_id_00QS900000Gq1tKMAR First Name: [PERSON_NAME] …" at bounding box center [332, 108] width 183 height 59
click at [354, 83] on pre "Lead Id: uniti_thread_external_id_00QS900000Gq1tKMAR First Name: [PERSON_NAME] …" at bounding box center [332, 108] width 183 height 59
drag, startPoint x: 354, startPoint y: 83, endPoint x: 321, endPoint y: 79, distance: 33.7
click at [321, 79] on div at bounding box center [332, 76] width 183 height 7
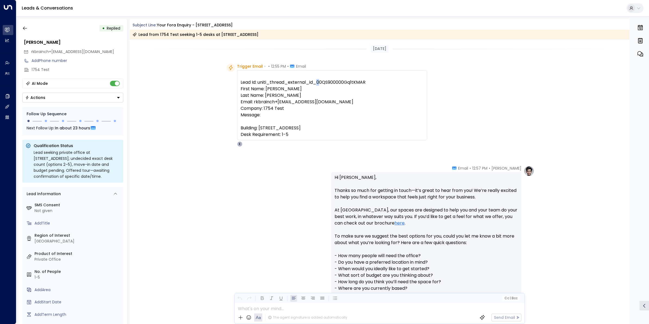
click at [317, 83] on pre "Lead Id: uniti_thread_external_id_00QS900000Gq1tKMAR First Name: [PERSON_NAME] …" at bounding box center [332, 108] width 183 height 59
drag, startPoint x: 317, startPoint y: 83, endPoint x: 362, endPoint y: 83, distance: 45.4
click at [362, 83] on pre "Lead Id: uniti_thread_external_id_00QS900000Gq1tKMAR First Name: [PERSON_NAME] …" at bounding box center [332, 108] width 183 height 59
drag, startPoint x: 362, startPoint y: 83, endPoint x: 323, endPoint y: 84, distance: 38.9
click at [326, 84] on pre "Lead Id: uniti_thread_external_id_00QS900000Gq1tKMAR First Name: [PERSON_NAME] …" at bounding box center [332, 108] width 183 height 59
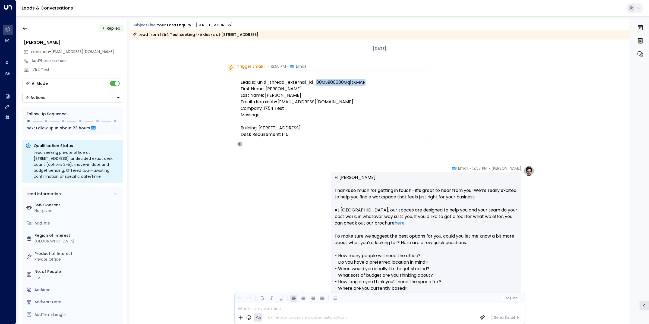
drag, startPoint x: 315, startPoint y: 81, endPoint x: 365, endPoint y: 83, distance: 49.7
click at [365, 83] on pre "Lead Id: uniti_thread_external_id_00QS900000Gq1tKMAR First Name: [PERSON_NAME] …" at bounding box center [332, 108] width 183 height 59
copy pre "00QS900000Gq1tKMAR"
click at [25, 23] on button "button" at bounding box center [25, 28] width 10 height 10
click at [23, 29] on icon "button" at bounding box center [24, 28] width 5 height 5
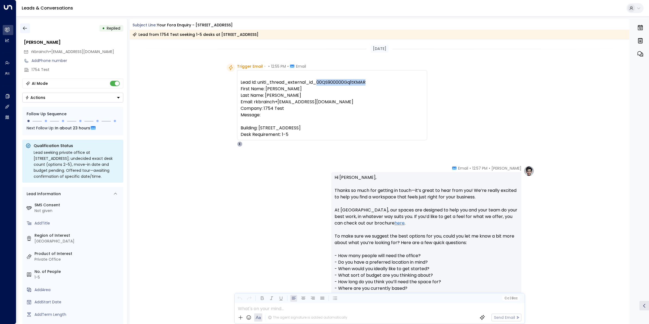
click at [23, 27] on icon "button" at bounding box center [24, 28] width 5 height 5
click at [26, 29] on icon "button" at bounding box center [24, 28] width 5 height 5
click at [23, 27] on icon "button" at bounding box center [24, 28] width 5 height 5
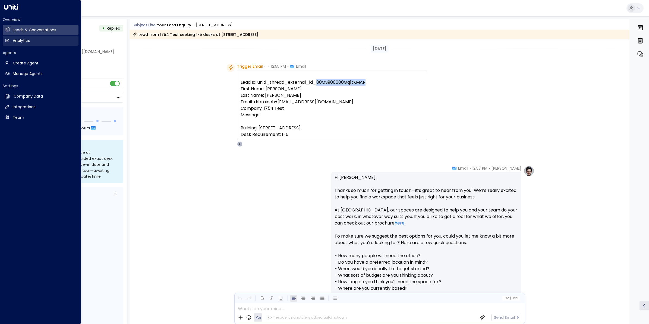
click at [12, 40] on link "Analytics Analytics" at bounding box center [41, 41] width 76 height 10
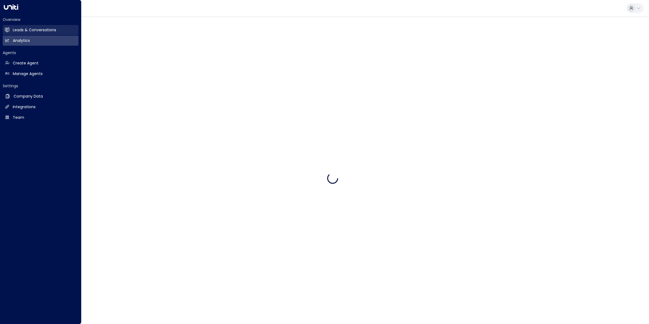
click at [14, 29] on h2 "Leads & Conversations" at bounding box center [34, 30] width 43 height 6
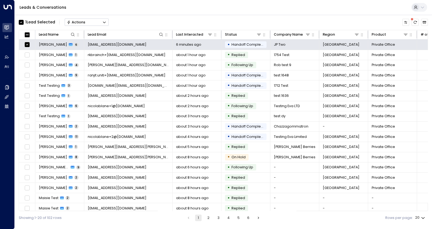
click at [101, 22] on button "Actions" at bounding box center [87, 21] width 44 height 7
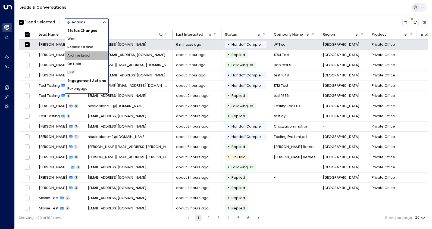
click at [89, 55] on span "Archive Lead" at bounding box center [78, 55] width 22 height 5
